Goal: Task Accomplishment & Management: Complete application form

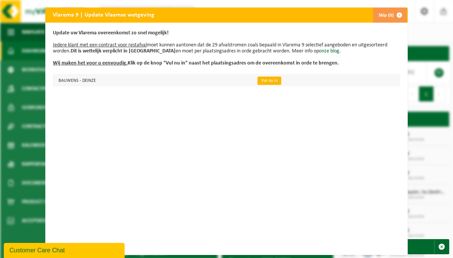
click at [270, 78] on link "Vul nu in" at bounding box center [269, 81] width 24 height 8
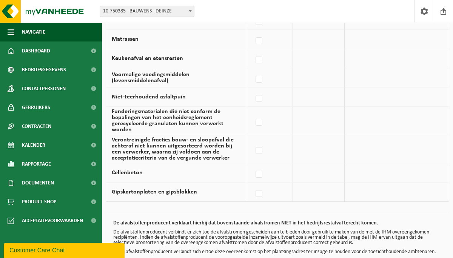
scroll to position [558, 0]
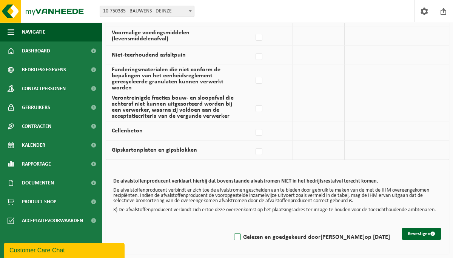
click at [232, 235] on label "Gelezen en goedgekeurd door [PERSON_NAME] op [DATE]" at bounding box center [310, 237] width 157 height 11
click at [231, 228] on input "Gelezen en goedgekeurd door [PERSON_NAME] op [DATE]" at bounding box center [231, 227] width 0 height 0
checkbox input "true"
click at [420, 232] on button "Bevestigen" at bounding box center [421, 234] width 39 height 12
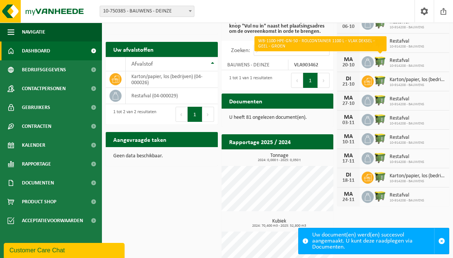
scroll to position [139, 0]
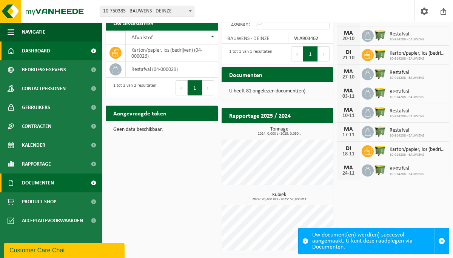
click at [30, 180] on span "Documenten" at bounding box center [38, 183] width 32 height 19
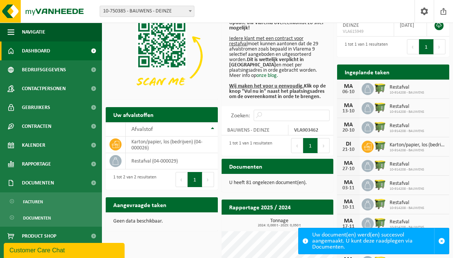
scroll to position [46, 0]
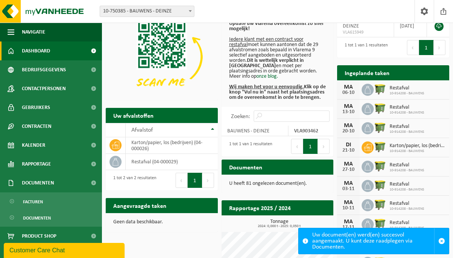
click at [249, 168] on h2 "Documenten" at bounding box center [245, 167] width 48 height 15
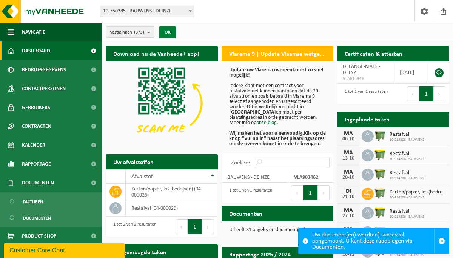
click at [169, 31] on button "OK" at bounding box center [167, 32] width 17 height 12
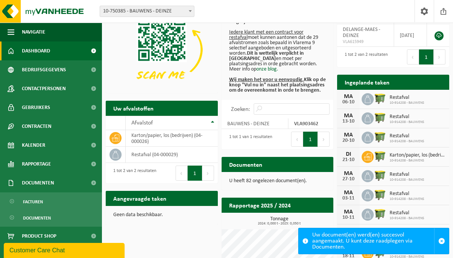
scroll to position [51, 0]
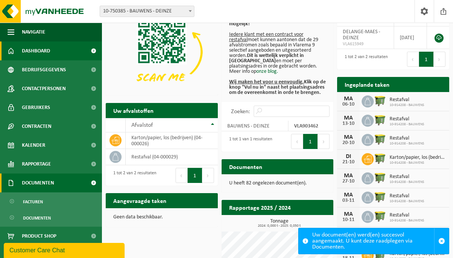
click at [47, 180] on span "Documenten" at bounding box center [38, 183] width 32 height 19
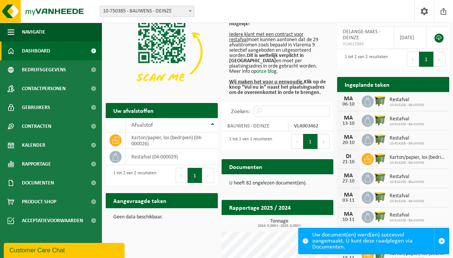
scroll to position [0, 0]
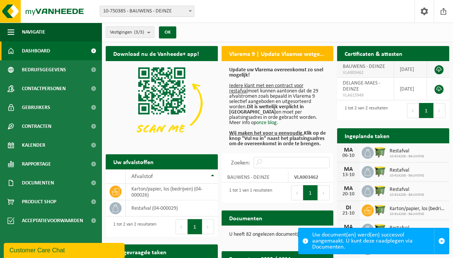
click at [437, 69] on link at bounding box center [438, 69] width 9 height 9
